Goal: Navigation & Orientation: Find specific page/section

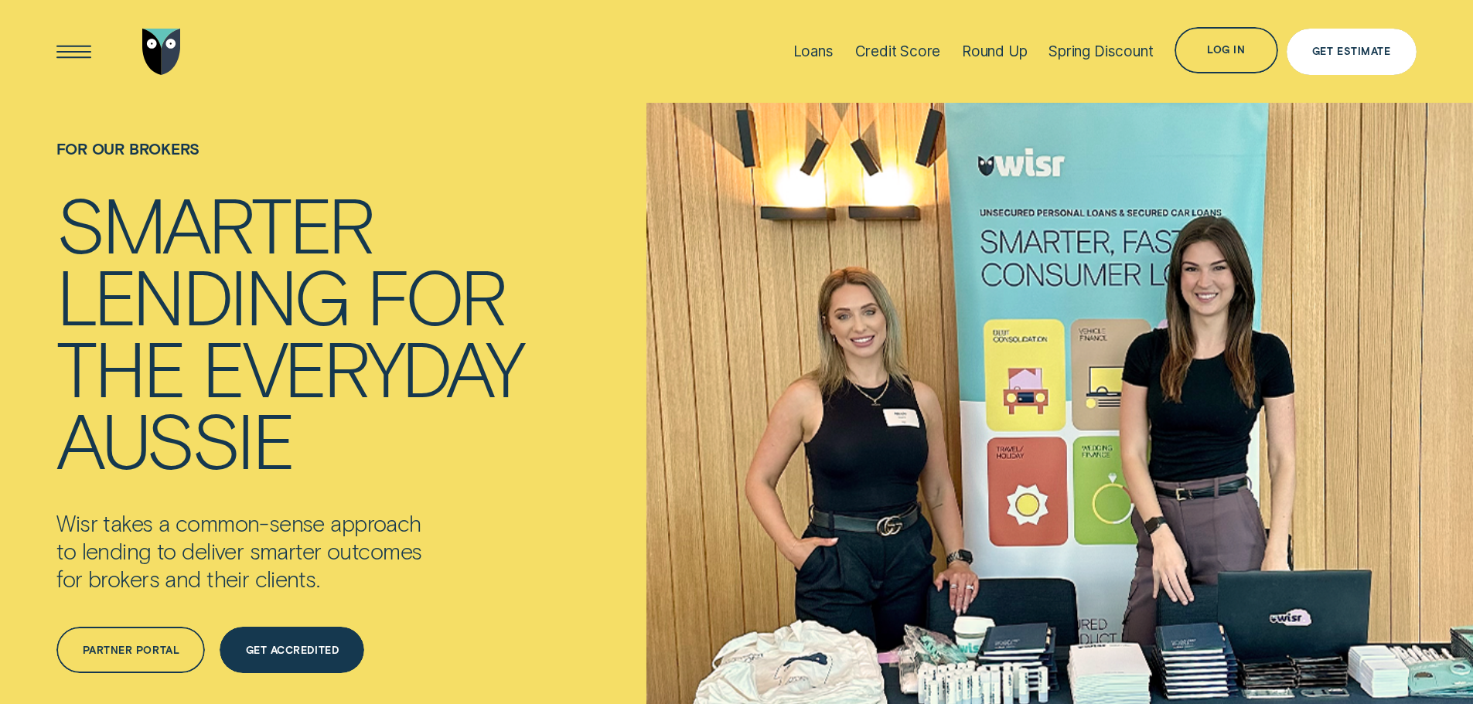
click at [1326, 47] on div "Get Estimate" at bounding box center [1351, 51] width 78 height 9
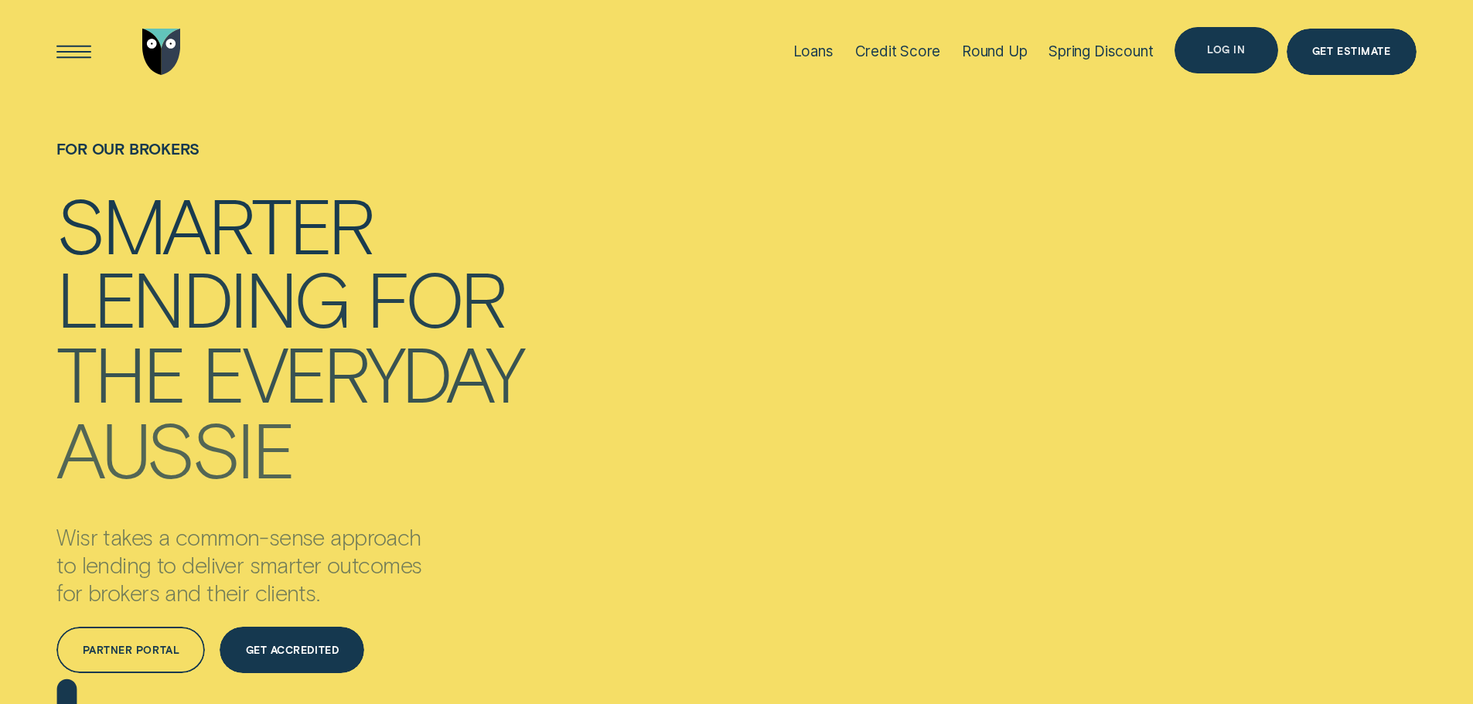
click at [1228, 46] on div "Log in" at bounding box center [1226, 50] width 38 height 9
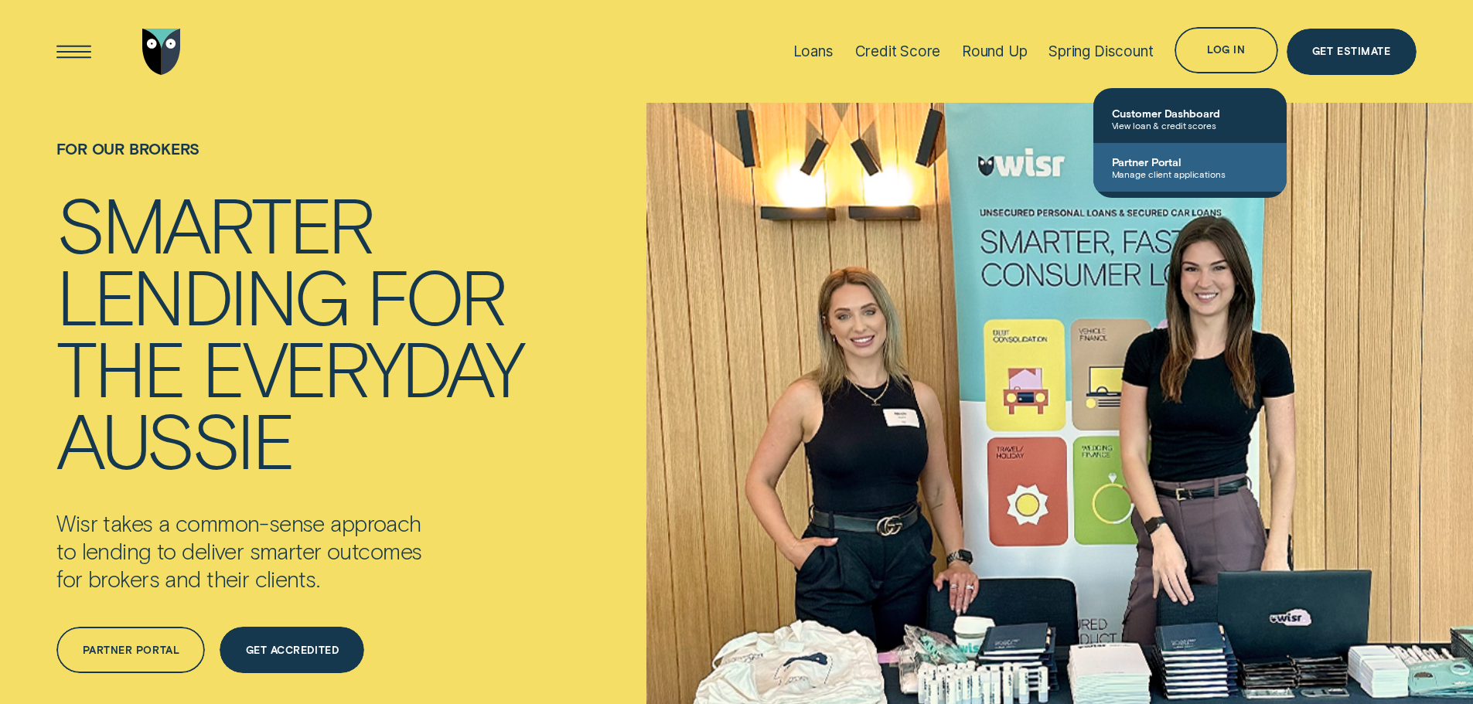
click at [1183, 158] on span "Partner Portal" at bounding box center [1190, 161] width 156 height 13
